Goal: Obtain resource: Download file/media

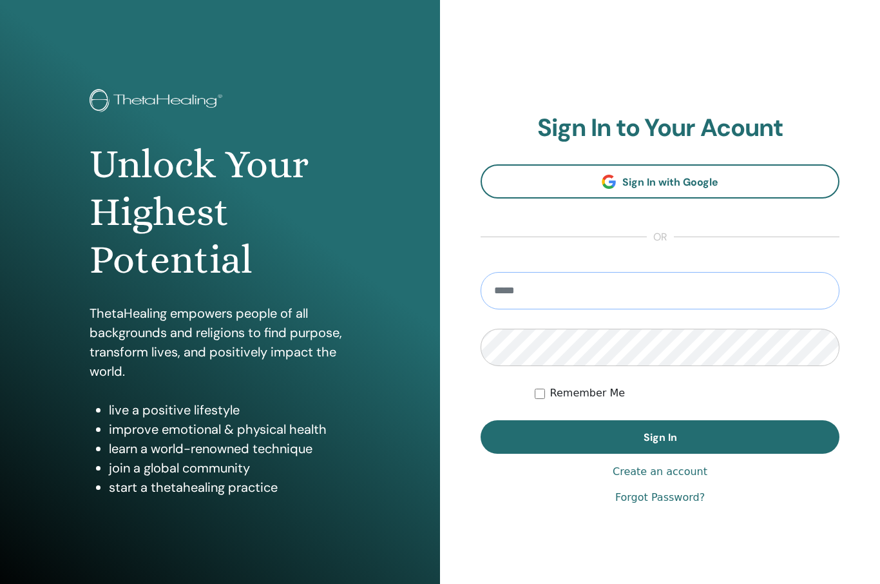
type input "**********"
click at [660, 437] on button "Sign In" at bounding box center [660, 436] width 359 height 33
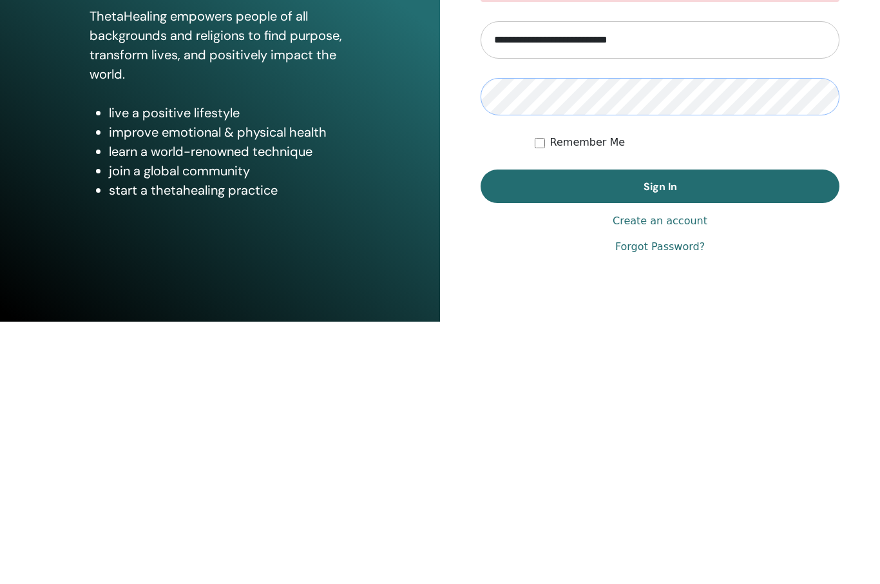
scroll to position [35, 0]
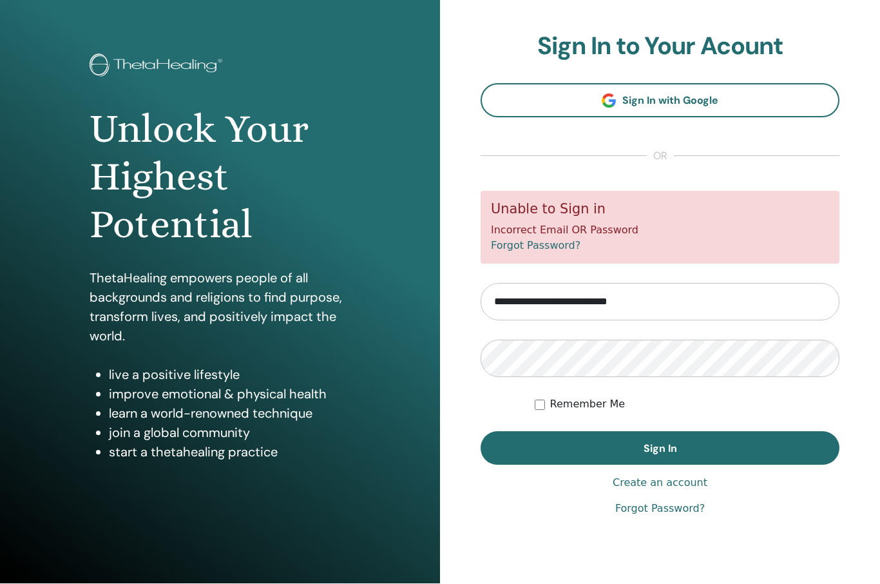
click at [729, 444] on button "Sign In" at bounding box center [660, 448] width 359 height 33
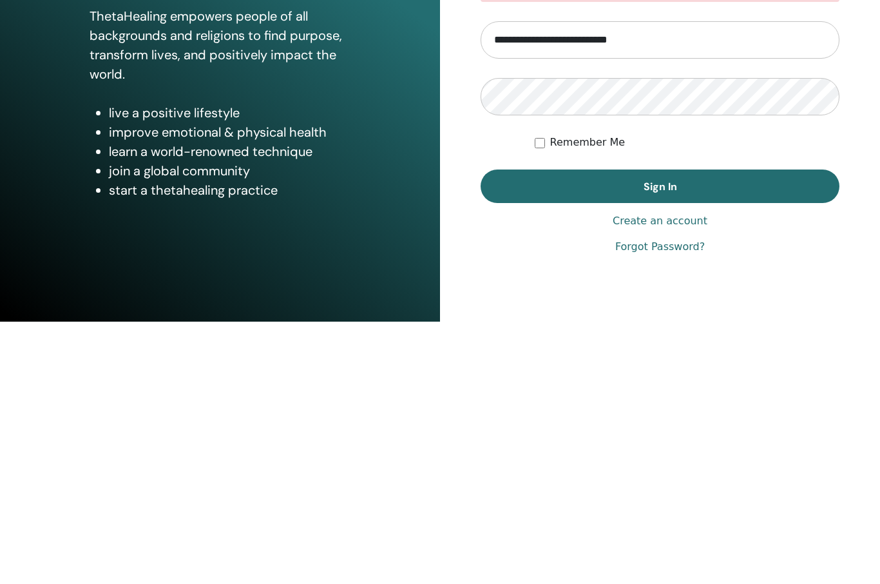
scroll to position [35, 0]
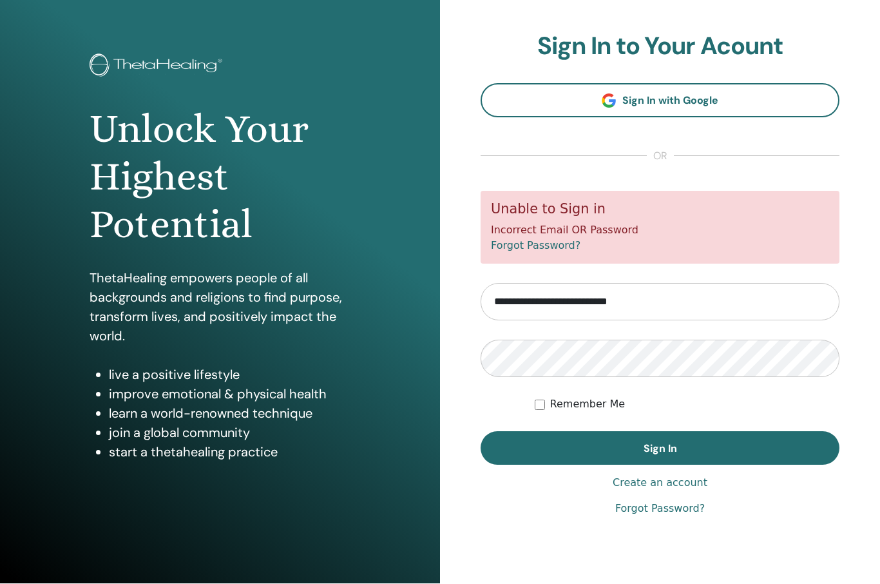
click at [731, 455] on button "Sign In" at bounding box center [660, 448] width 359 height 33
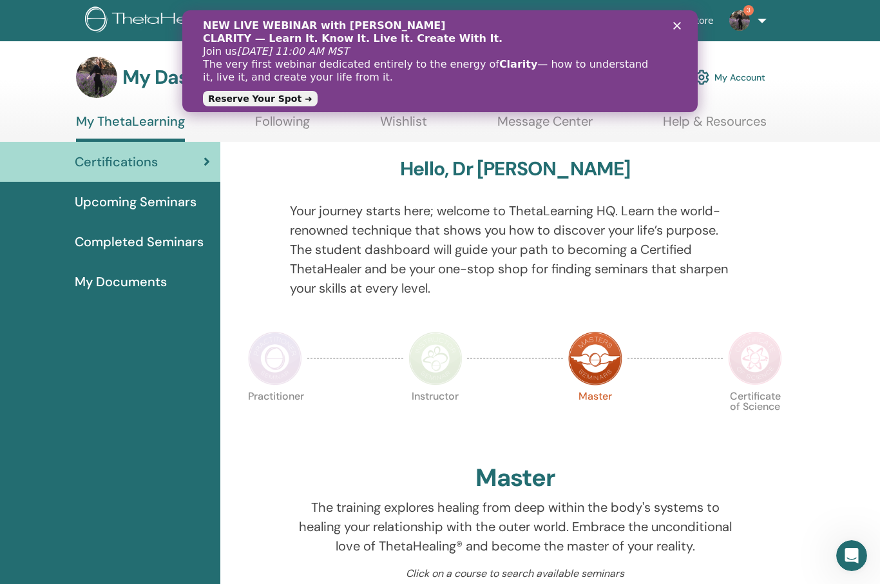
click at [680, 29] on polygon "Close" at bounding box center [677, 26] width 8 height 8
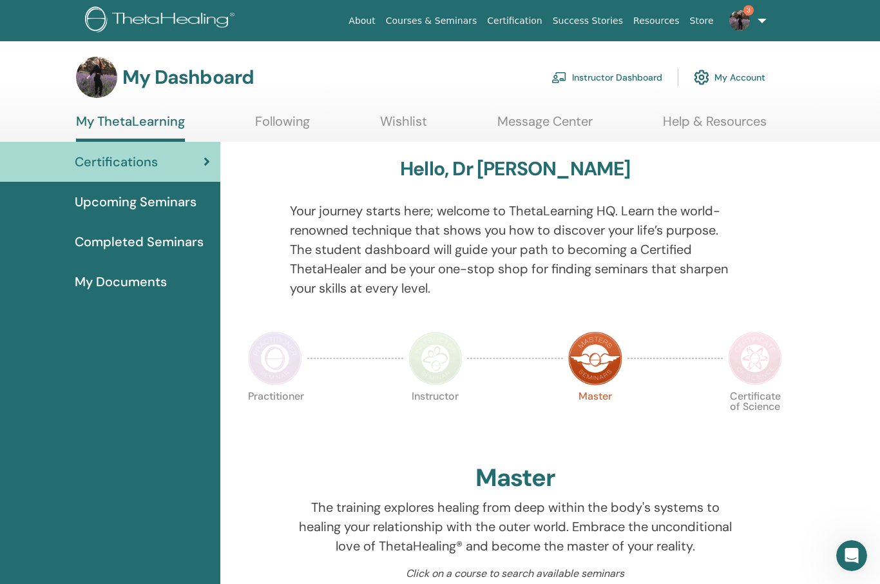
click at [185, 245] on span "Completed Seminars" at bounding box center [139, 241] width 129 height 19
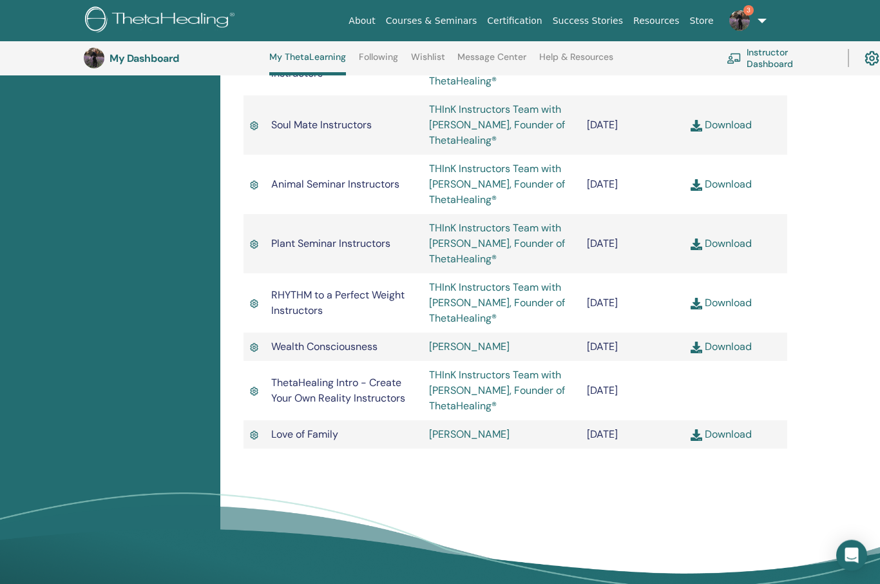
scroll to position [1626, 0]
click at [733, 427] on link "Download" at bounding box center [721, 434] width 61 height 14
